Goal: Information Seeking & Learning: Compare options

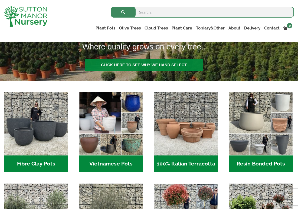
scroll to position [188, 0]
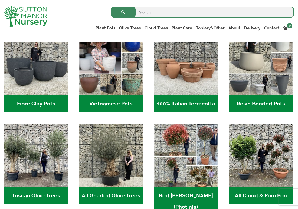
click at [107, 104] on h2 "Vietnamese Pots (55)" at bounding box center [111, 104] width 64 height 17
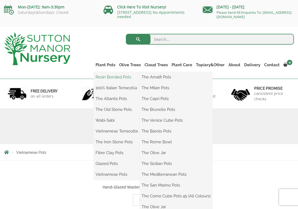
click at [109, 79] on link "Resin Bonded Pots" at bounding box center [117, 77] width 46 height 8
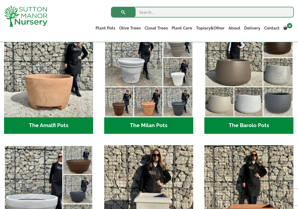
scroll to position [158, 0]
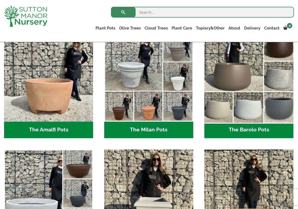
click at [260, 67] on img "Visit product category The Barolo Pots" at bounding box center [249, 77] width 94 height 94
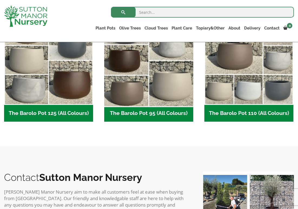
scroll to position [287, 0]
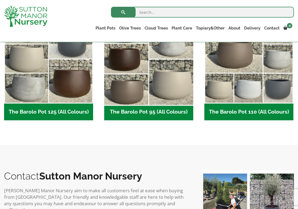
click at [140, 72] on img "Visit product category The Barolo Pot 95 (All Colours)" at bounding box center [149, 59] width 94 height 94
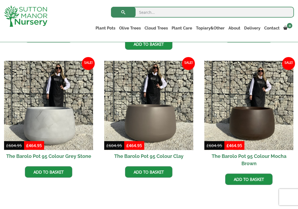
scroll to position [291, 0]
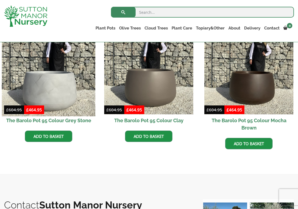
click at [70, 84] on img at bounding box center [49, 70] width 94 height 94
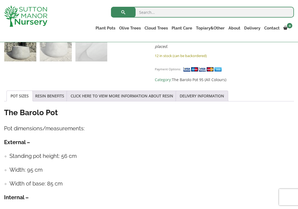
scroll to position [243, 0]
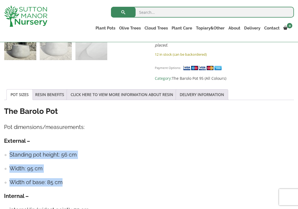
drag, startPoint x: 69, startPoint y: 175, endPoint x: 8, endPoint y: 144, distance: 68.2
click at [8, 144] on div "The Barolo Pot Pot dimensions/measurements: External – Standing pot height: 56 …" at bounding box center [149, 169] width 290 height 127
click at [18, 178] on h4 "Width of base: 85 cm" at bounding box center [151, 182] width 285 height 8
drag, startPoint x: 11, startPoint y: 148, endPoint x: 73, endPoint y: 179, distance: 69.3
click at [73, 179] on ul "Standing pot height: 56 cm Width: 95 cm Width of base: 85 cm" at bounding box center [149, 169] width 290 height 36
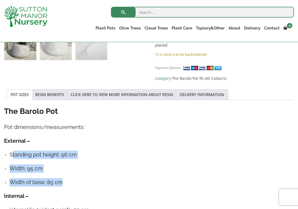
click at [73, 179] on h4 "Width of base: 85 cm" at bounding box center [151, 182] width 285 height 8
drag, startPoint x: 66, startPoint y: 178, endPoint x: 8, endPoint y: 143, distance: 68.1
click at [8, 143] on div "The Barolo Pot Pot dimensions/measurements: External – Standing pot height: 56 …" at bounding box center [149, 169] width 290 height 127
copy ul "Standing pot height: 56 cm Width: 95 cm Width of base: 85 cm"
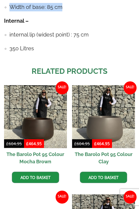
scroll to position [670, 0]
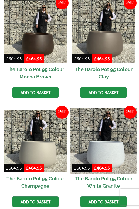
click at [121, 143] on img at bounding box center [104, 141] width 66 height 66
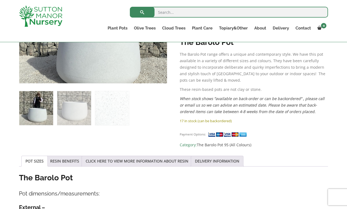
scroll to position [145, 0]
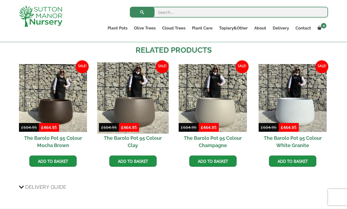
scroll to position [491, 0]
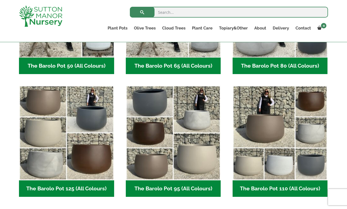
scroll to position [219, 0]
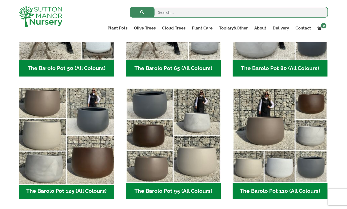
click at [73, 179] on img "Visit product category The Barolo Pot 125 (All Colours)" at bounding box center [67, 136] width 100 height 100
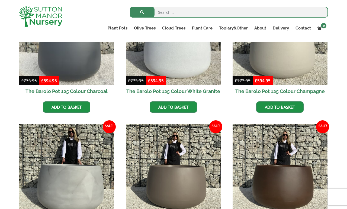
scroll to position [221, 0]
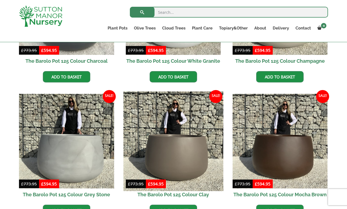
click at [178, 156] on img at bounding box center [173, 142] width 100 height 100
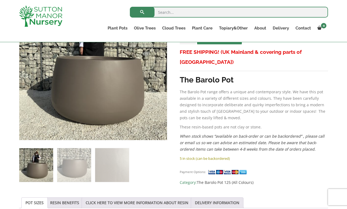
scroll to position [80, 0]
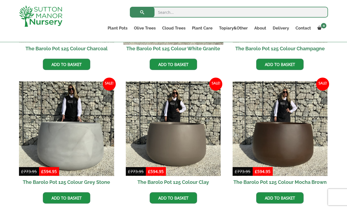
scroll to position [227, 0]
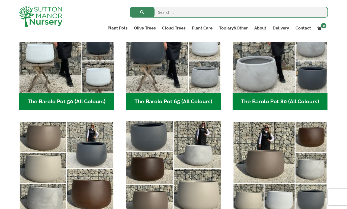
scroll to position [180, 0]
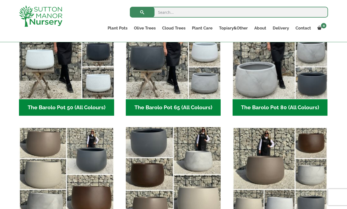
click at [174, 157] on img "Visit product category The Barolo Pot 95 (All Colours)" at bounding box center [173, 175] width 100 height 100
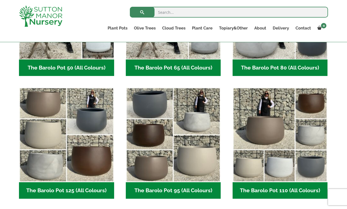
scroll to position [236, 0]
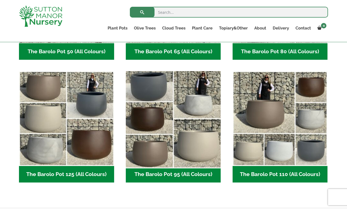
click at [165, 139] on img "Visit product category The Barolo Pot 95 (All Colours)" at bounding box center [173, 119] width 100 height 100
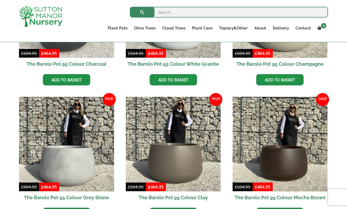
scroll to position [179, 0]
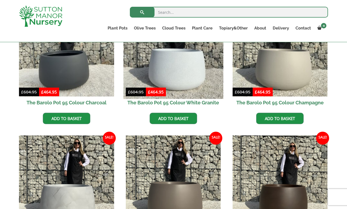
click at [162, 74] on img at bounding box center [173, 49] width 100 height 100
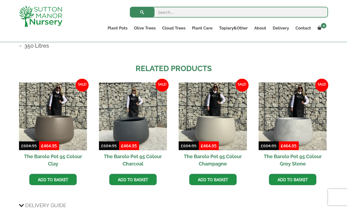
scroll to position [429, 0]
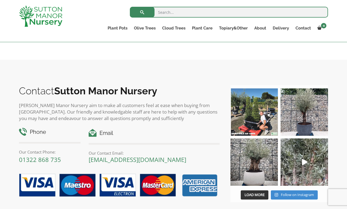
scroll to position [402, 0]
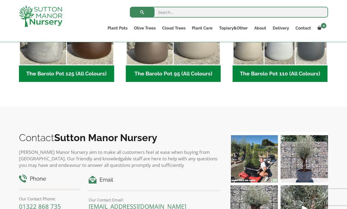
scroll to position [378, 0]
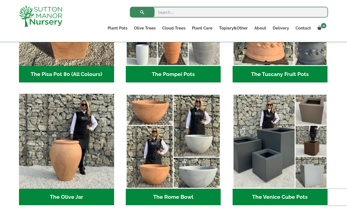
scroll to position [458, 0]
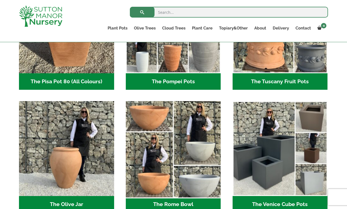
click at [192, 136] on img "Visit product category The Rome Bowl" at bounding box center [173, 149] width 100 height 100
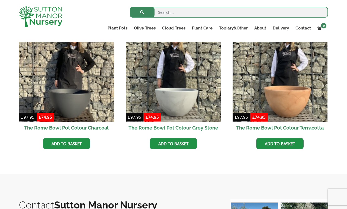
scroll to position [159, 0]
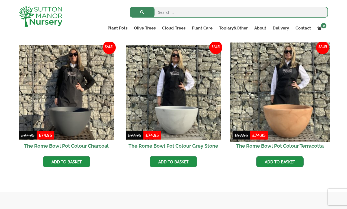
click at [300, 120] on img at bounding box center [280, 93] width 100 height 100
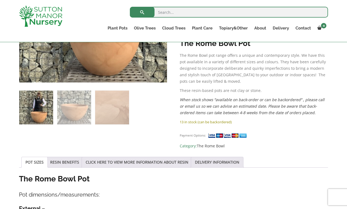
scroll to position [312, 0]
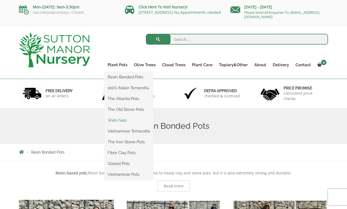
click at [123, 120] on link "Wabi-Sabi" at bounding box center [128, 120] width 49 height 8
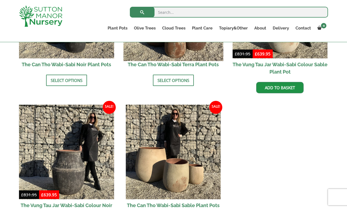
scroll to position [689, 0]
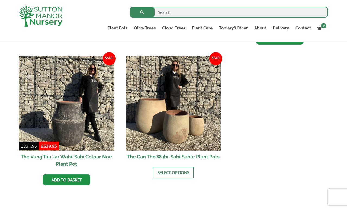
click at [158, 132] on img at bounding box center [173, 103] width 95 height 95
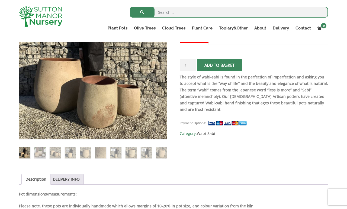
scroll to position [187, 0]
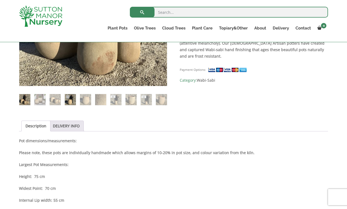
click at [67, 98] on img at bounding box center [70, 99] width 11 height 11
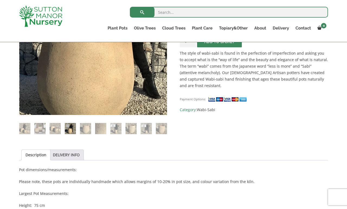
scroll to position [185, 0]
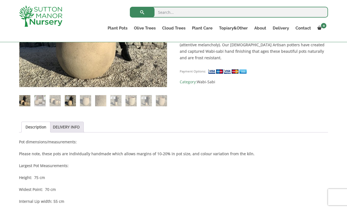
click at [25, 102] on img at bounding box center [24, 100] width 11 height 11
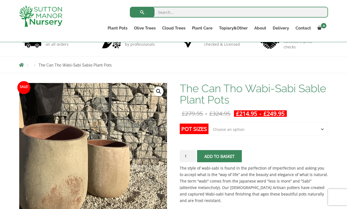
scroll to position [37, 0]
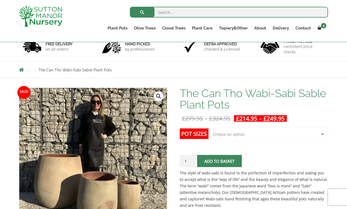
click at [289, 156] on div "The Can Tho Wabi-Sabi Sable Plant Pots quantity 1 Add to basket" at bounding box center [254, 161] width 148 height 12
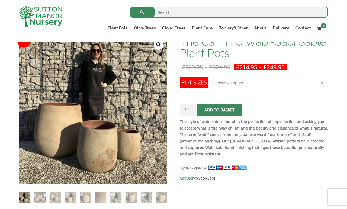
scroll to position [90, 0]
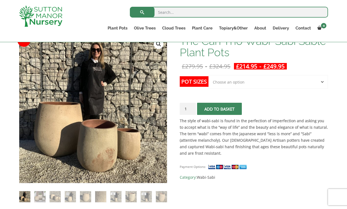
click at [244, 79] on select "Choose an option Click here to buy the 3rd to Largest Pot In The Picture Click …" at bounding box center [267, 82] width 119 height 14
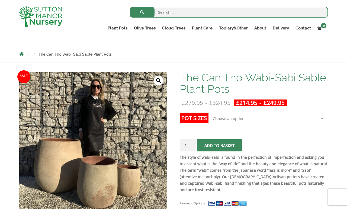
scroll to position [50, 0]
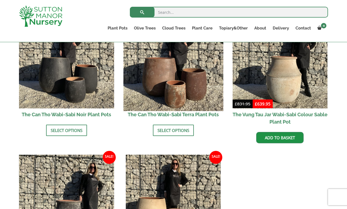
scroll to position [555, 0]
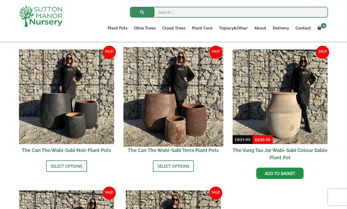
click at [182, 105] on img at bounding box center [173, 97] width 100 height 100
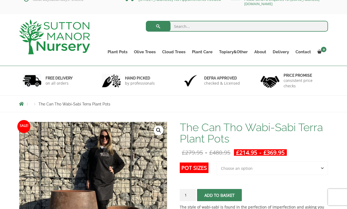
scroll to position [21, 0]
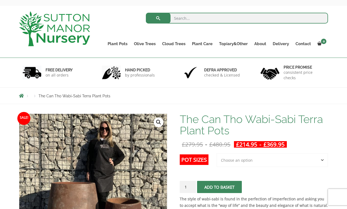
click at [239, 165] on select "Choose an option 3rd to Largest Pot In The Picture 2nd to Largest Pot In The Pi…" at bounding box center [271, 161] width 111 height 14
select select "Largest pot In The Picture"
click at [217, 154] on select "Choose an option 3rd to Largest Pot In The Picture 2nd to Largest Pot In The Pi…" at bounding box center [271, 161] width 111 height 14
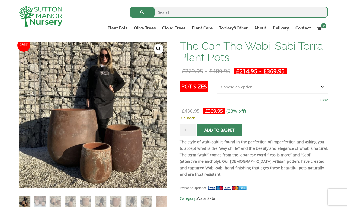
scroll to position [80, 0]
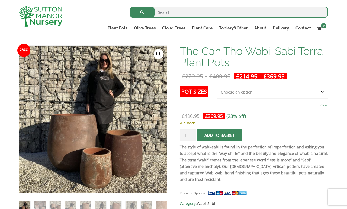
click at [272, 159] on strong "The style of wabi-sabi is found in the perfection of imperfection and asking yo…" at bounding box center [254, 164] width 148 height 38
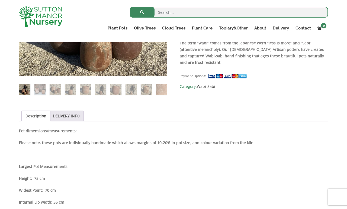
scroll to position [178, 0]
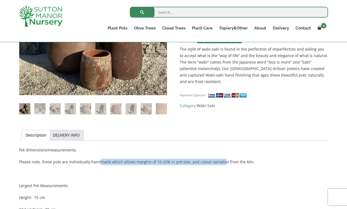
drag, startPoint x: 99, startPoint y: 161, endPoint x: 219, endPoint y: 161, distance: 120.2
click at [219, 161] on strong "Please note, these pots are individually handmade which allows margins of 10-20…" at bounding box center [136, 161] width 235 height 5
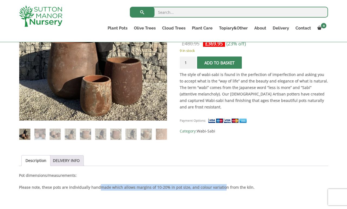
scroll to position [115, 0]
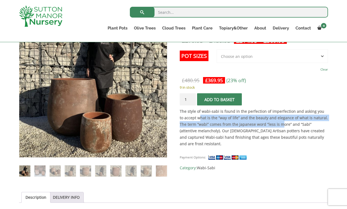
drag, startPoint x: 195, startPoint y: 115, endPoint x: 274, endPoint y: 127, distance: 79.8
click at [274, 127] on p "The style of wabi-sabi is found in the perfection of imperfection and asking yo…" at bounding box center [254, 127] width 148 height 39
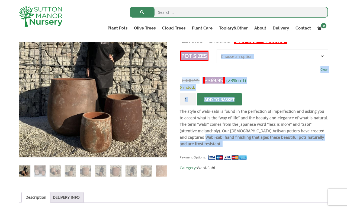
drag, startPoint x: 323, startPoint y: 130, endPoint x: 273, endPoint y: 106, distance: 55.3
click at [273, 106] on div "The Can Tho Wabi-Sabi Terra Plant Pots £ 279.95 - £ 480.95 £ 214.95 - £ 369.95 …" at bounding box center [254, 91] width 148 height 162
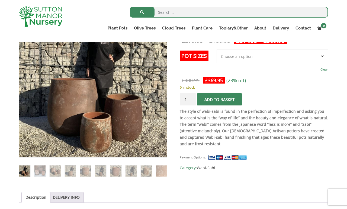
click at [230, 122] on strong "The style of wabi-sabi is found in the perfection of imperfection and asking yo…" at bounding box center [254, 128] width 148 height 38
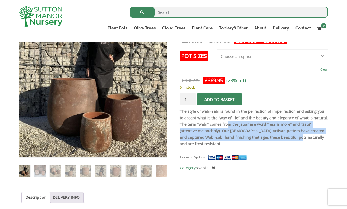
drag, startPoint x: 220, startPoint y: 126, endPoint x: 269, endPoint y: 140, distance: 51.8
click at [269, 140] on p "The style of wabi-sabi is found in the perfection of imperfection and asking yo…" at bounding box center [254, 127] width 148 height 39
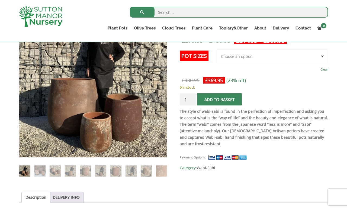
scroll to position [110, 0]
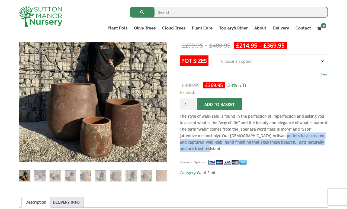
drag, startPoint x: 326, startPoint y: 146, endPoint x: 260, endPoint y: 133, distance: 66.9
click at [260, 133] on div "The style of wabi-sabi is found in the perfection of imperfection and asking yo…" at bounding box center [254, 134] width 148 height 42
click at [260, 133] on p "The style of wabi-sabi is found in the perfection of imperfection and asking yo…" at bounding box center [254, 132] width 148 height 39
drag, startPoint x: 260, startPoint y: 133, endPoint x: 289, endPoint y: 141, distance: 29.6
click at [289, 141] on p "The style of wabi-sabi is found in the perfection of imperfection and asking yo…" at bounding box center [254, 132] width 148 height 39
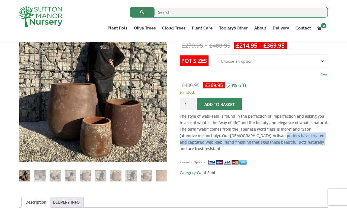
click at [289, 141] on strong "The style of wabi-sabi is found in the perfection of imperfection and asking yo…" at bounding box center [254, 133] width 148 height 38
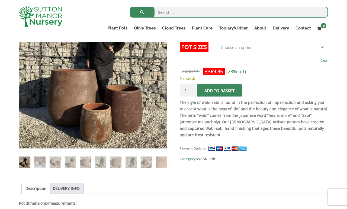
scroll to position [142, 0]
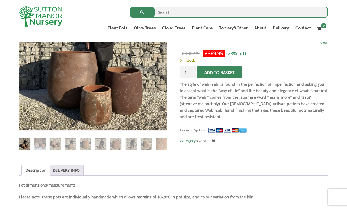
click at [92, 146] on ol at bounding box center [93, 140] width 148 height 19
click at [100, 146] on img at bounding box center [100, 144] width 11 height 11
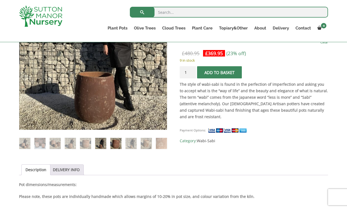
click at [116, 145] on img at bounding box center [115, 143] width 11 height 11
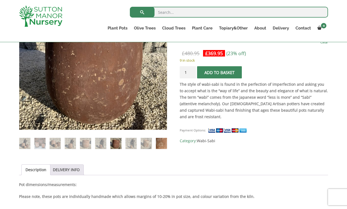
click at [161, 142] on img at bounding box center [161, 143] width 11 height 11
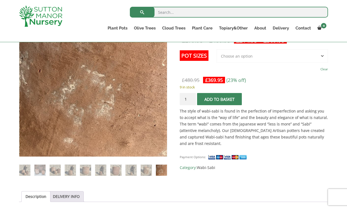
scroll to position [108, 0]
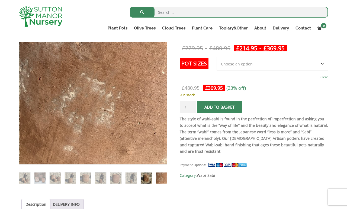
click at [147, 182] on img at bounding box center [146, 178] width 11 height 11
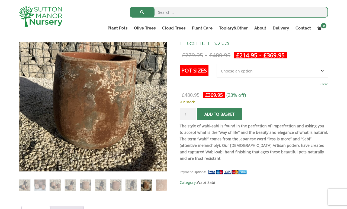
scroll to position [100, 0]
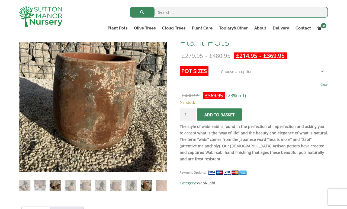
click at [52, 186] on img at bounding box center [55, 185] width 11 height 11
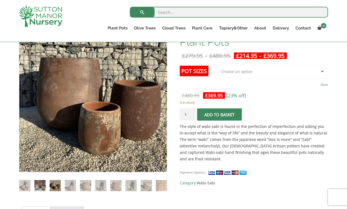
click at [41, 185] on img at bounding box center [39, 185] width 11 height 11
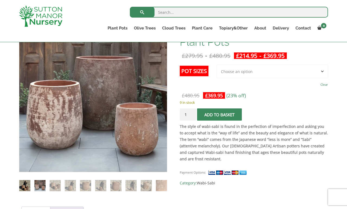
click at [24, 184] on img at bounding box center [24, 185] width 11 height 11
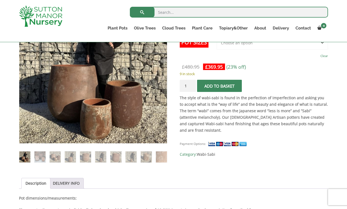
scroll to position [80, 0]
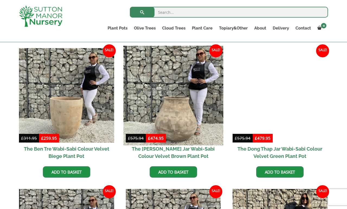
scroll to position [278, 0]
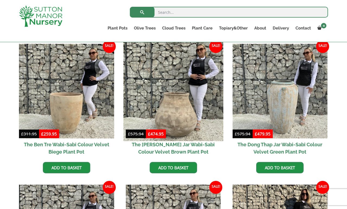
click at [179, 98] on img at bounding box center [173, 91] width 100 height 100
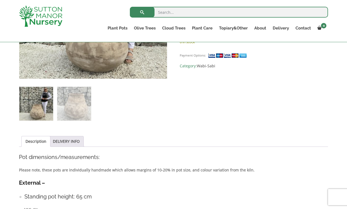
scroll to position [188, 0]
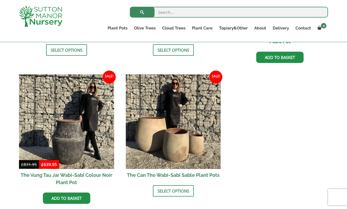
scroll to position [671, 0]
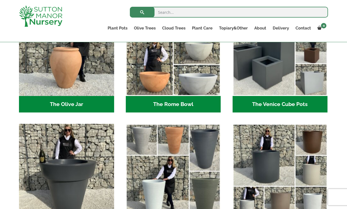
scroll to position [595, 0]
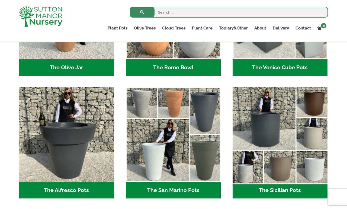
click at [266, 133] on img "Visit product category The Sicilian Pots" at bounding box center [280, 135] width 100 height 100
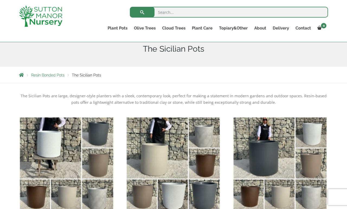
scroll to position [108, 0]
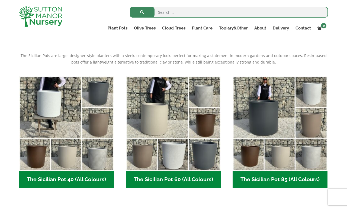
click at [266, 159] on img "Visit product category The Sicilian Pot 85 (All Colours)" at bounding box center [279, 123] width 95 height 95
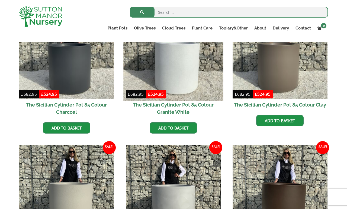
scroll to position [169, 0]
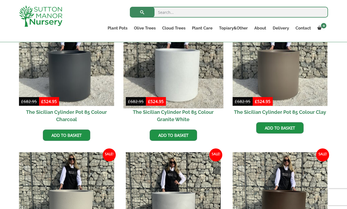
click at [176, 91] on img at bounding box center [173, 59] width 100 height 100
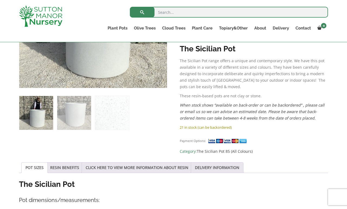
scroll to position [268, 0]
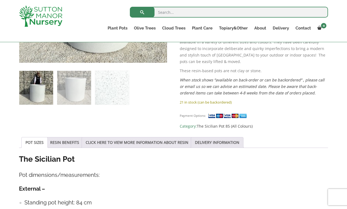
click at [104, 94] on img at bounding box center [112, 88] width 34 height 34
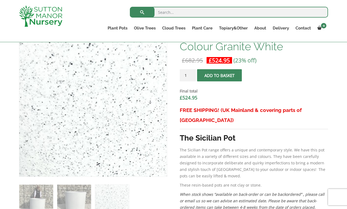
scroll to position [151, 0]
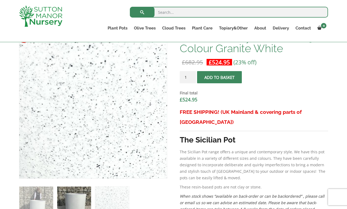
click at [82, 194] on img at bounding box center [74, 204] width 34 height 34
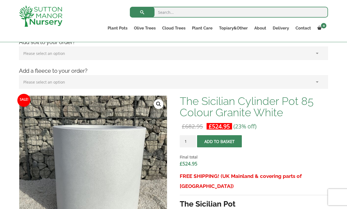
scroll to position [86, 0]
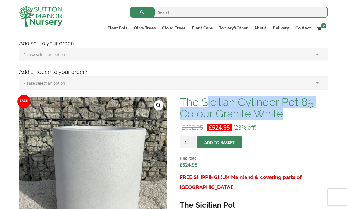
drag, startPoint x: 205, startPoint y: 103, endPoint x: 285, endPoint y: 113, distance: 81.4
click at [285, 113] on h1 "The Sicilian Cylinder Pot 85 Colour Granite White" at bounding box center [254, 108] width 148 height 23
copy h1 "icilian Cylinder Pot 85 Colour Granite White"
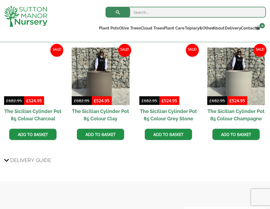
scroll to position [423, 0]
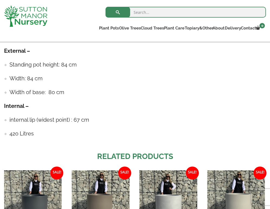
drag, startPoint x: 115, startPoint y: 157, endPoint x: 59, endPoint y: 1, distance: 165.5
click at [0, 0] on body "0 No products in the basket. Plant Pots Resin Bonded Pots The Amalfi Pots The M…" at bounding box center [135, 69] width 270 height 985
